Goal: Information Seeking & Learning: Understand process/instructions

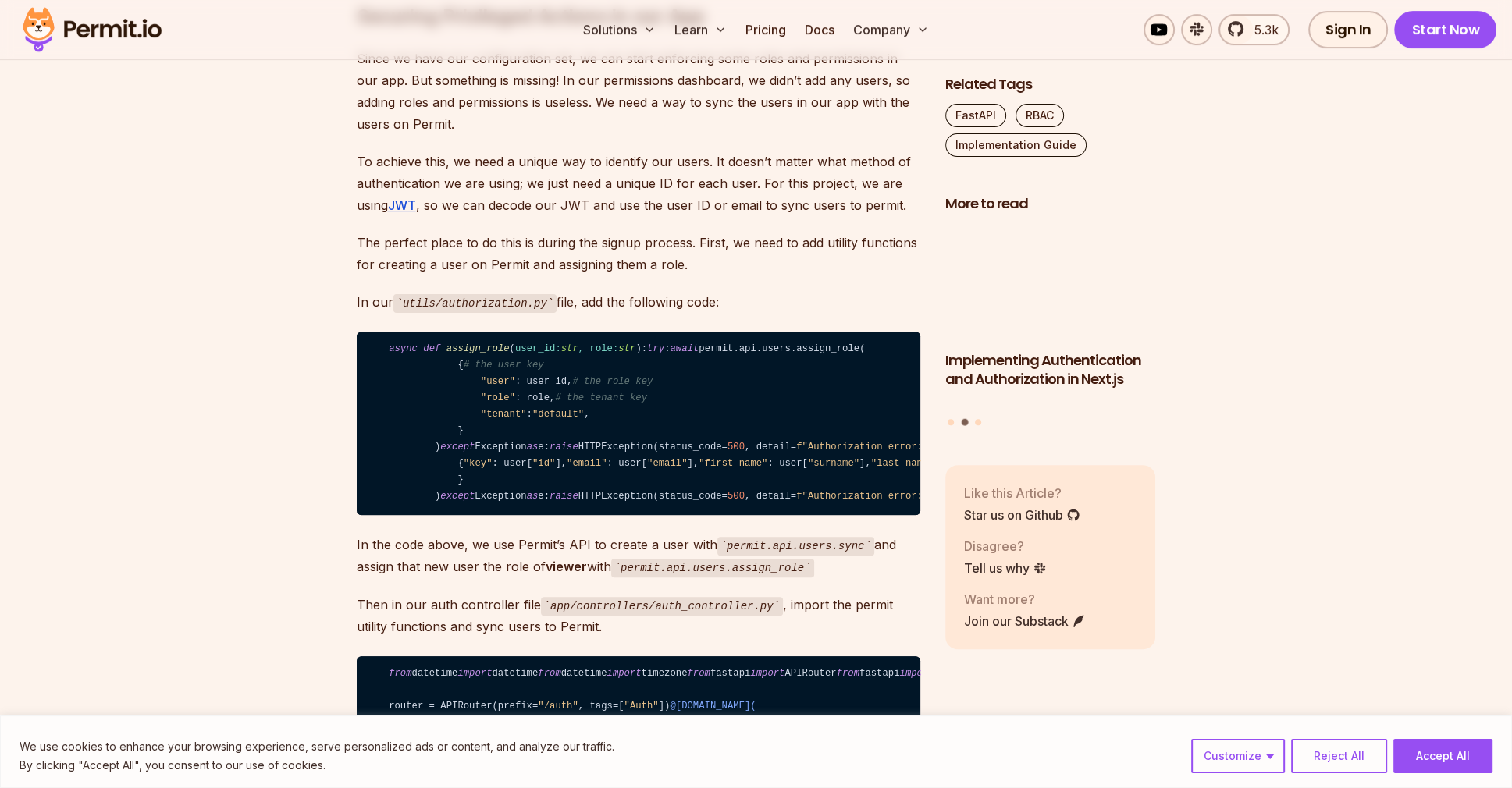
scroll to position [7823, 0]
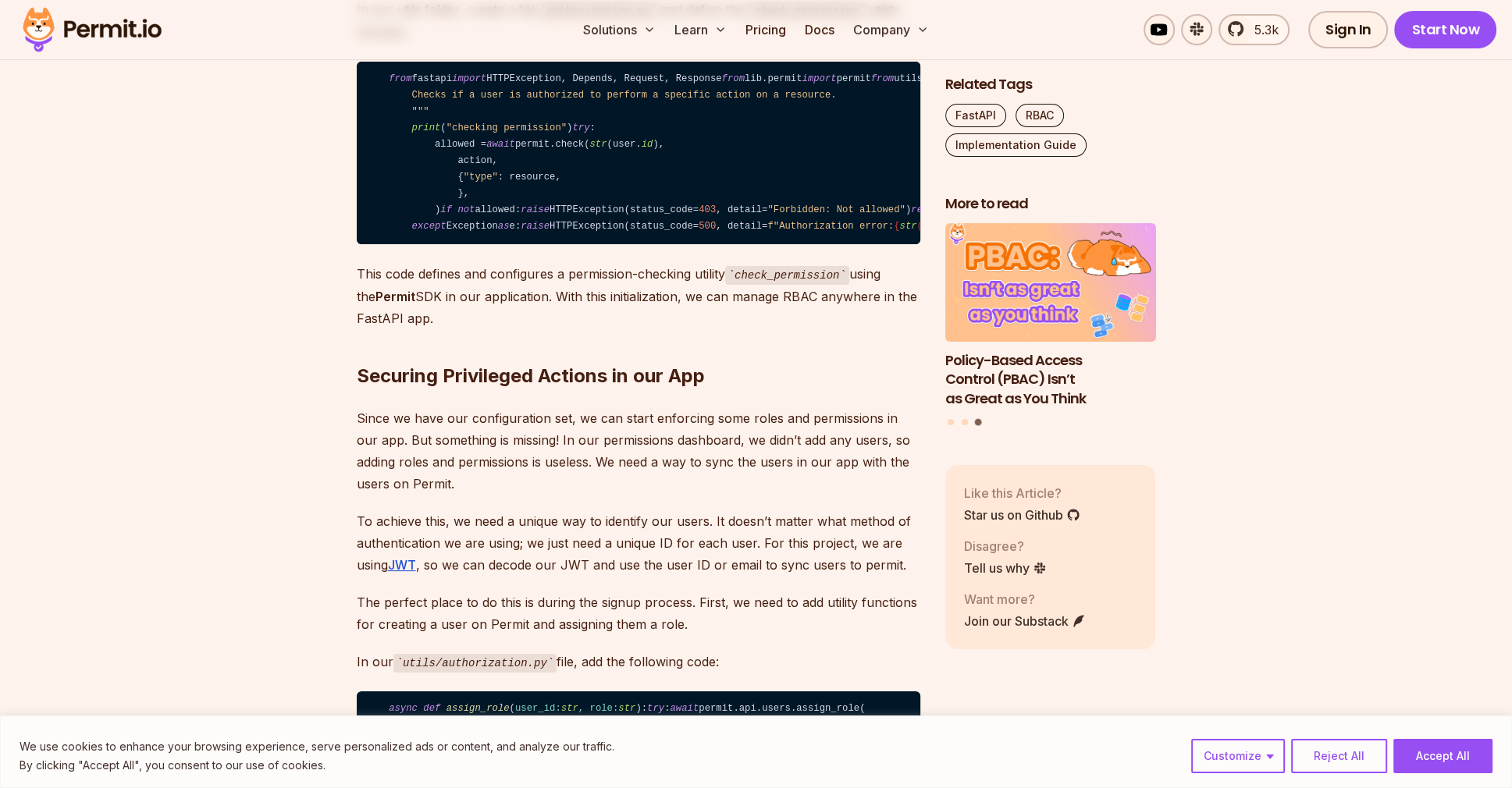
drag, startPoint x: 474, startPoint y: 349, endPoint x: 419, endPoint y: 347, distance: 55.0
click at [419, 245] on code "from fastapi import HTTPException, Depends, Request, Response from lib.permit i…" at bounding box center [638, 154] width 563 height 184
copy code "lib.permit"
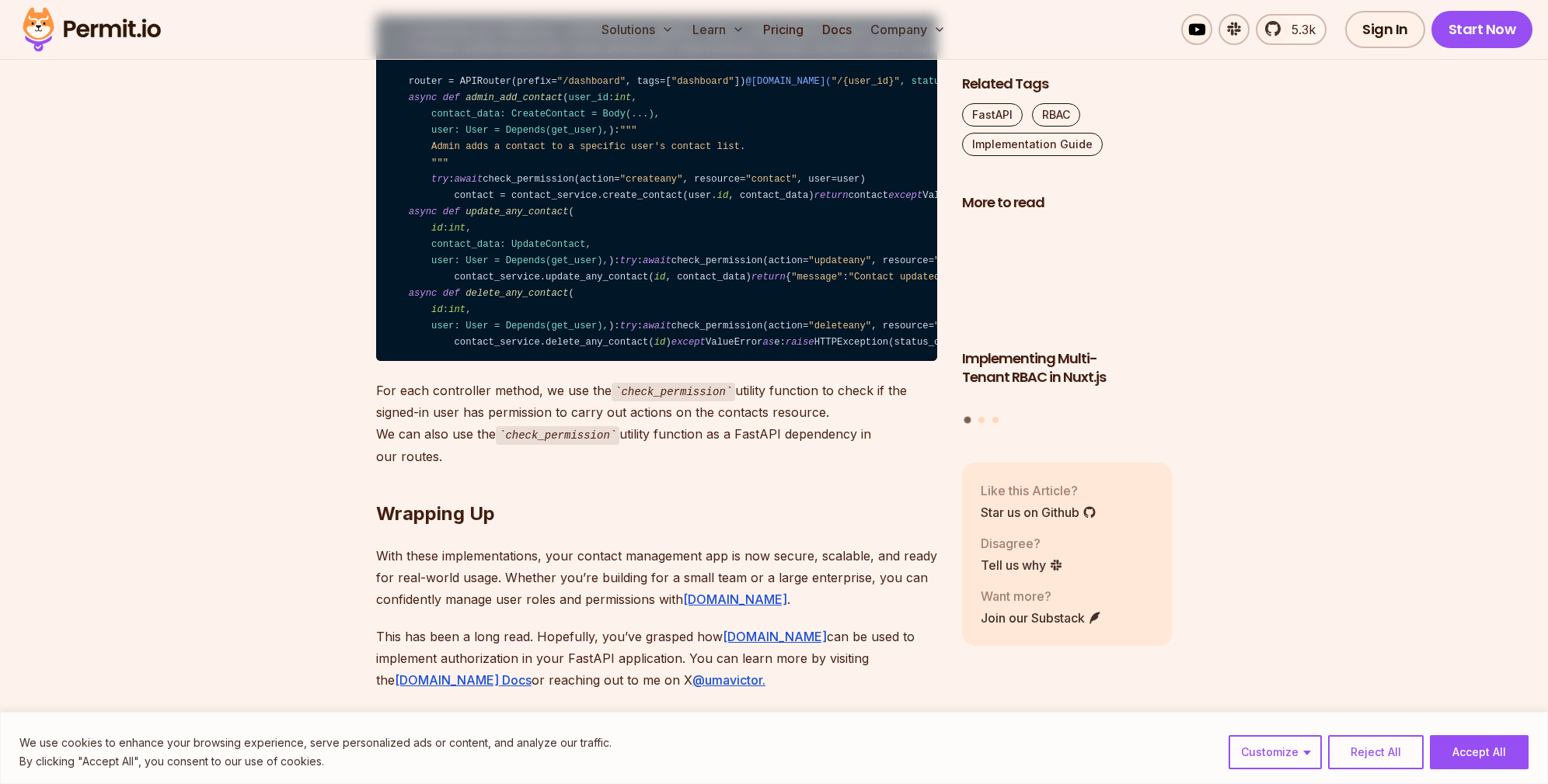
scroll to position [10735, 0]
